Goal: Task Accomplishment & Management: Manage account settings

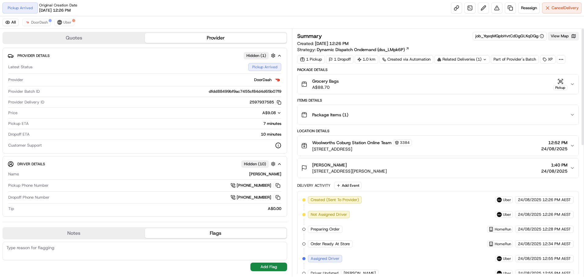
click at [562, 35] on button "View Map" at bounding box center [563, 36] width 31 height 9
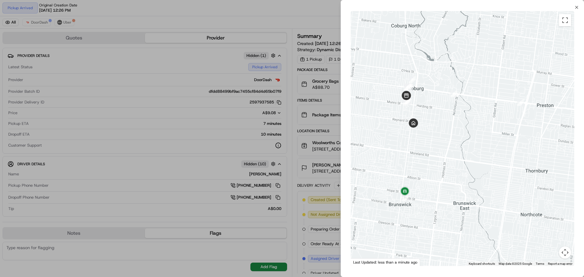
click at [236, 18] on div at bounding box center [292, 138] width 584 height 277
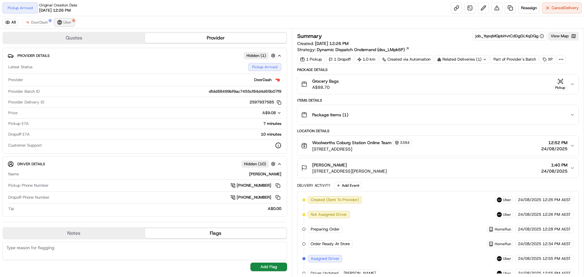
click at [69, 22] on span "Uber" at bounding box center [67, 22] width 8 height 5
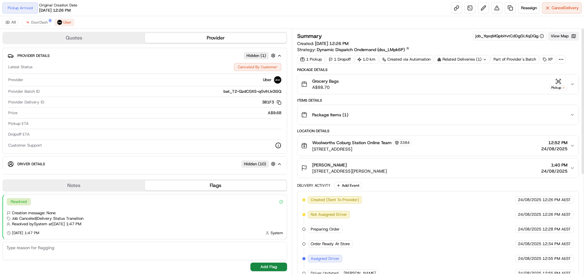
click at [568, 36] on button "View Map" at bounding box center [563, 36] width 31 height 9
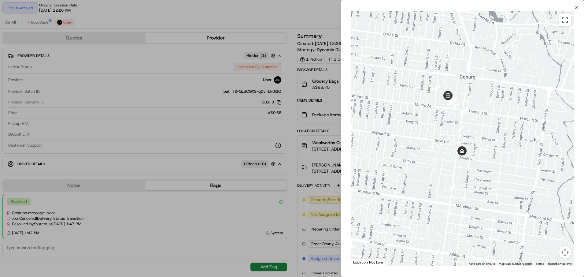
click at [296, 16] on div at bounding box center [292, 138] width 584 height 277
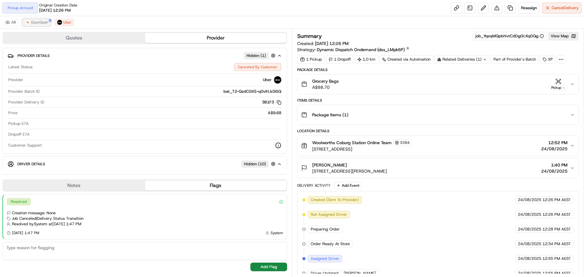
click at [35, 21] on span "DoorDash" at bounding box center [39, 22] width 17 height 5
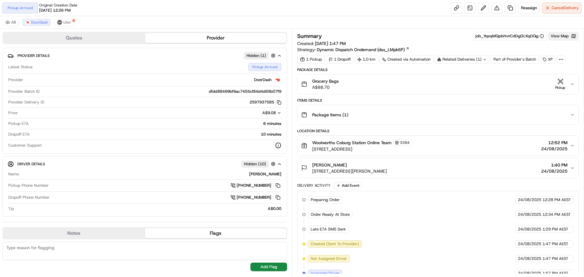
click at [569, 35] on button "View Map" at bounding box center [563, 36] width 31 height 9
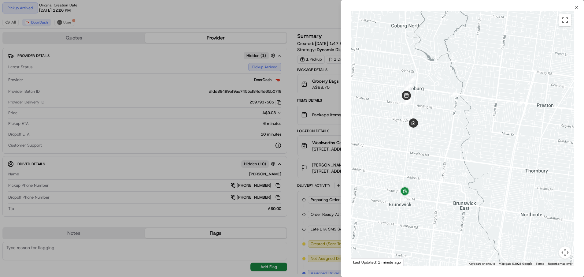
click at [226, 13] on div at bounding box center [292, 138] width 584 height 277
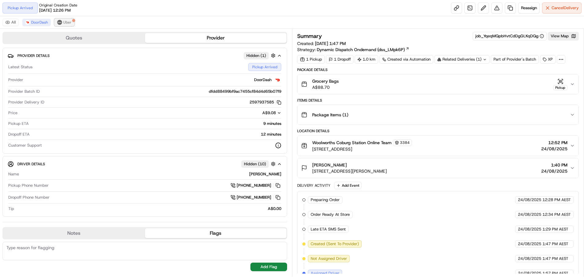
click at [57, 21] on img at bounding box center [59, 22] width 5 height 5
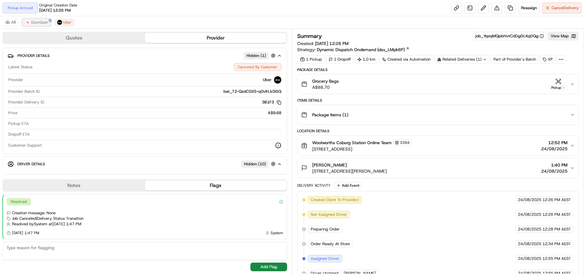
click at [40, 23] on span "DoorDash" at bounding box center [39, 22] width 17 height 5
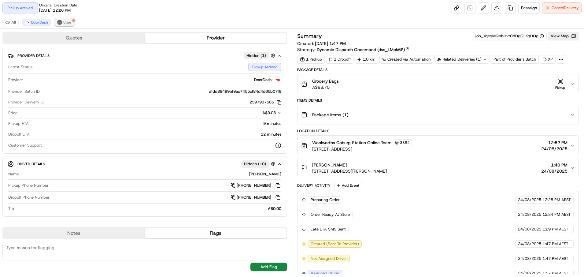
click at [67, 21] on span "Uber" at bounding box center [67, 22] width 8 height 5
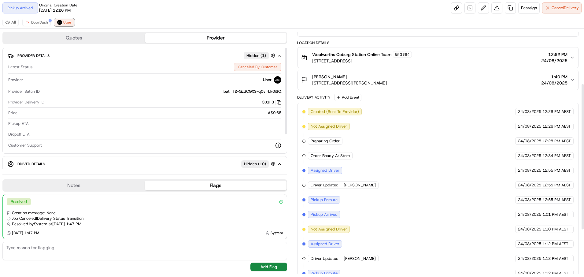
scroll to position [92, 0]
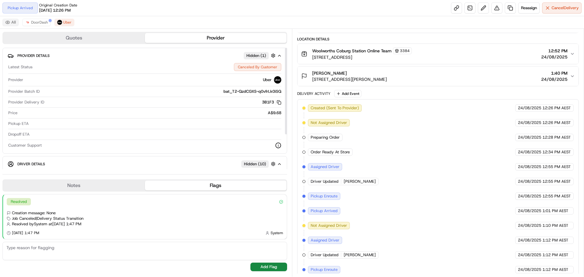
click at [3, 21] on button "All" at bounding box center [10, 22] width 16 height 7
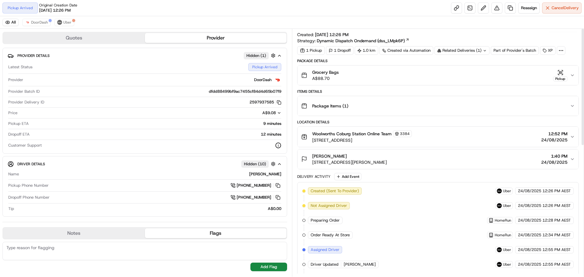
scroll to position [0, 0]
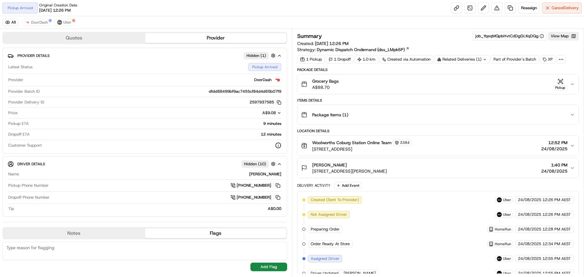
click at [453, 61] on div "Related Deliveries (1)" at bounding box center [462, 59] width 55 height 9
click at [440, 45] on div "Summary job_YqeqMQpbHvtCdDgGLKqDQg View Map Created: 24/08/2025 12:26 PM Strate…" at bounding box center [438, 42] width 282 height 21
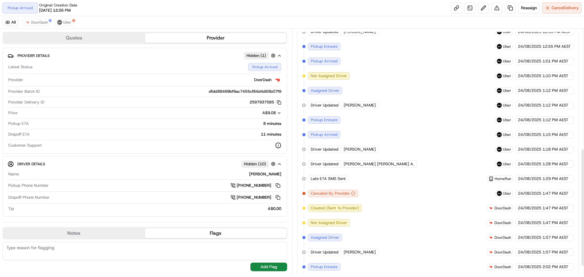
scroll to position [273, 0]
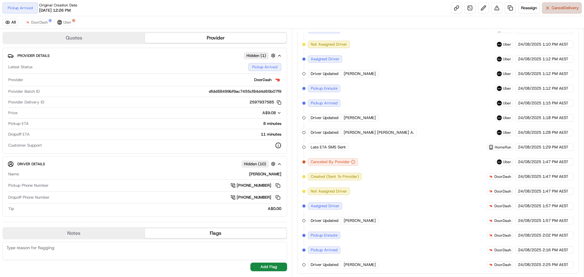
click at [552, 10] on span "Cancel Delivery" at bounding box center [565, 8] width 27 height 6
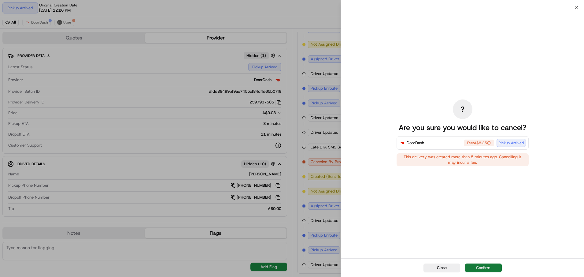
click at [482, 268] on button "Confirm" at bounding box center [483, 267] width 37 height 9
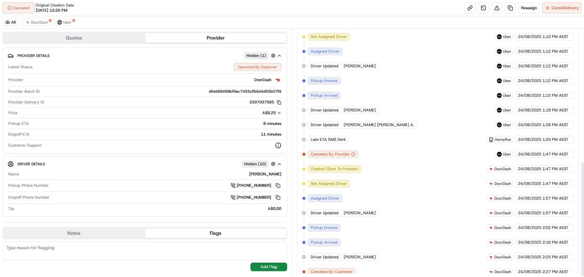
scroll to position [288, 0]
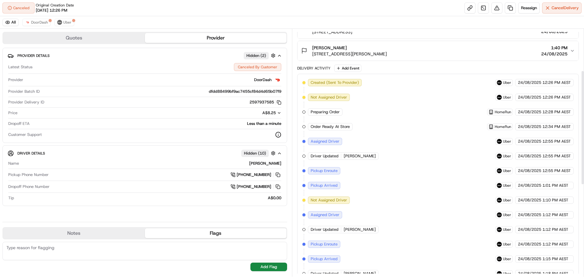
scroll to position [153, 0]
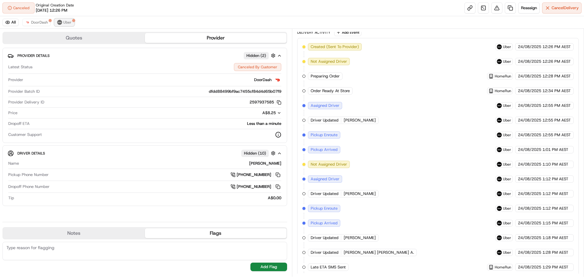
click at [60, 22] on img at bounding box center [59, 22] width 5 height 5
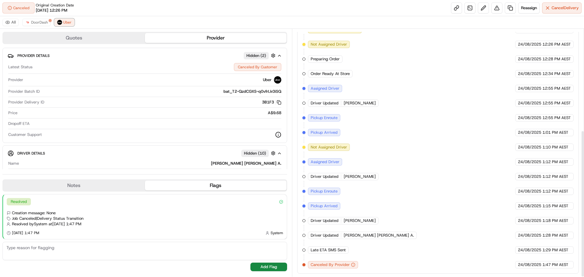
scroll to position [140, 0]
